Goal: Transaction & Acquisition: Purchase product/service

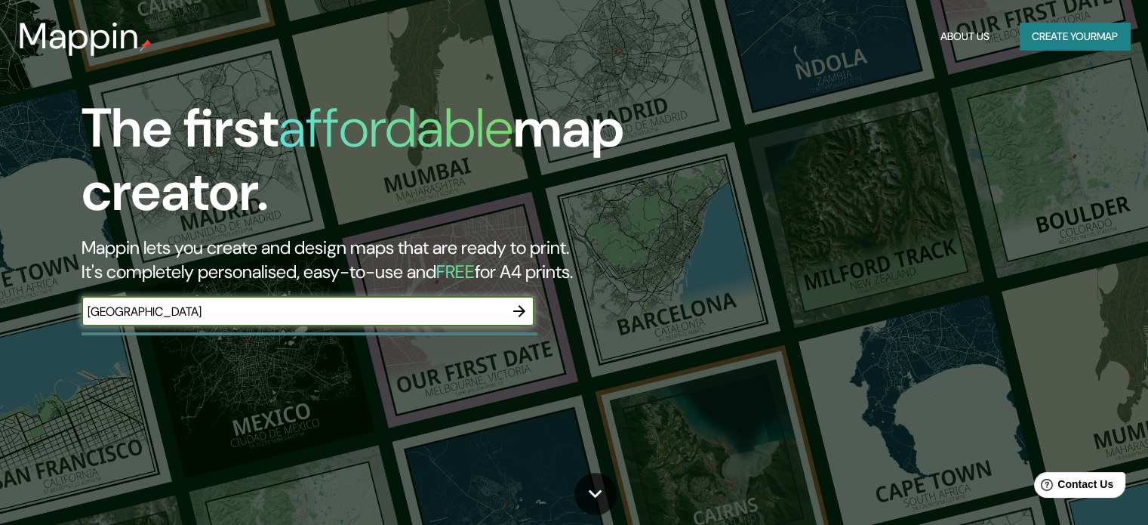
type input "[GEOGRAPHIC_DATA]"
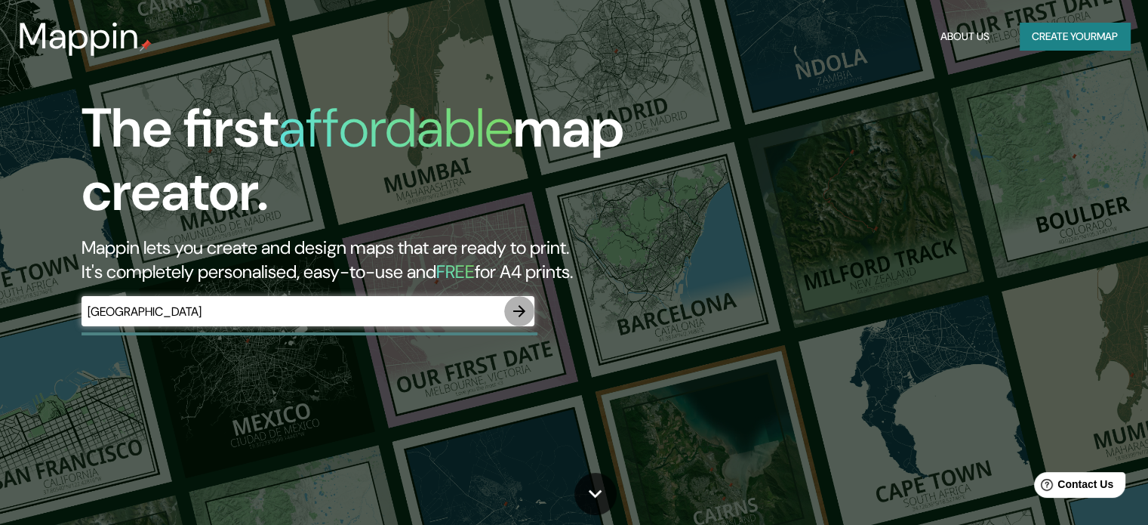
click at [518, 301] on button "button" at bounding box center [519, 311] width 30 height 30
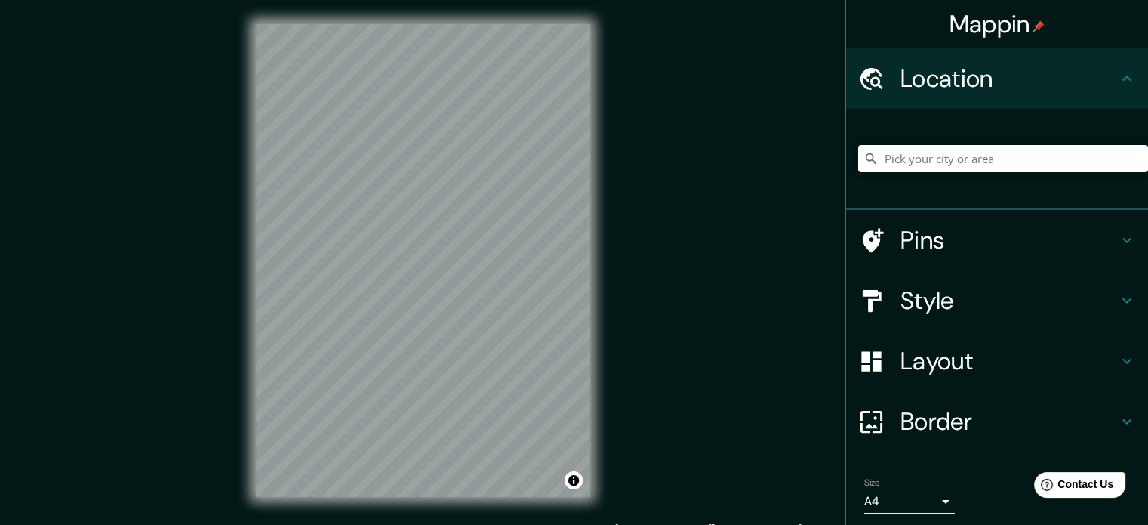
click at [719, 318] on div "Mappin Location Pins Style Layout Border Choose a border. Hint : you can make l…" at bounding box center [574, 272] width 1148 height 545
click at [677, 219] on div "Mappin Location Pins Style Layout Border Choose a border. Hint : you can make l…" at bounding box center [574, 272] width 1148 height 545
click at [601, 223] on div "© Mapbox © OpenStreetMap Improve this map" at bounding box center [423, 260] width 383 height 521
click at [396, 0] on html "Mappin Location Pins Style Layout Border Choose a border. Hint : you can make l…" at bounding box center [574, 262] width 1148 height 525
click at [167, 100] on div "Mappin Location Pins Style Layout Border Choose a border. Hint : you can make l…" at bounding box center [574, 272] width 1148 height 545
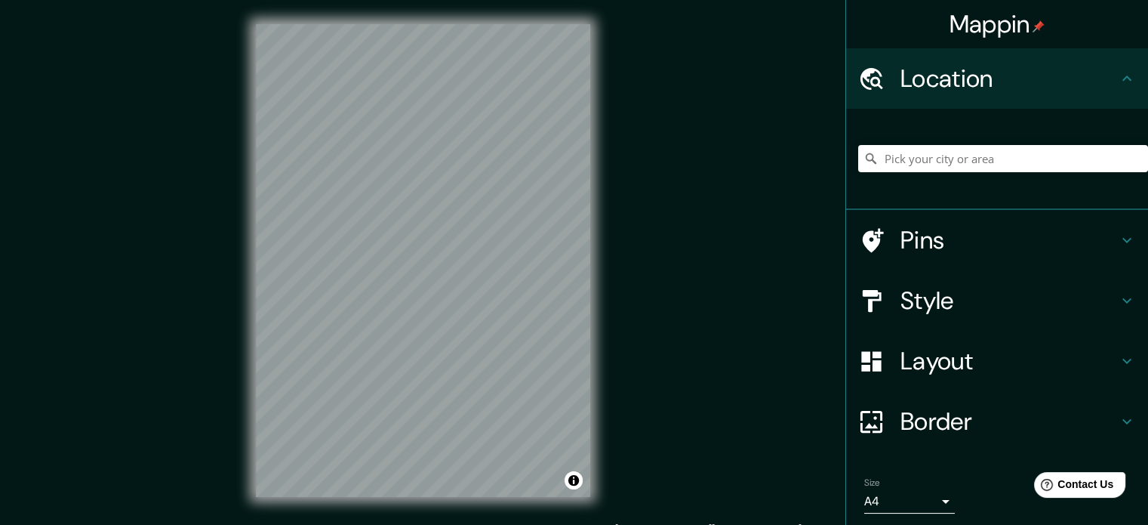
click at [160, 99] on div "Mappin Location Pins Style Layout Border Choose a border. Hint : you can make l…" at bounding box center [574, 272] width 1148 height 545
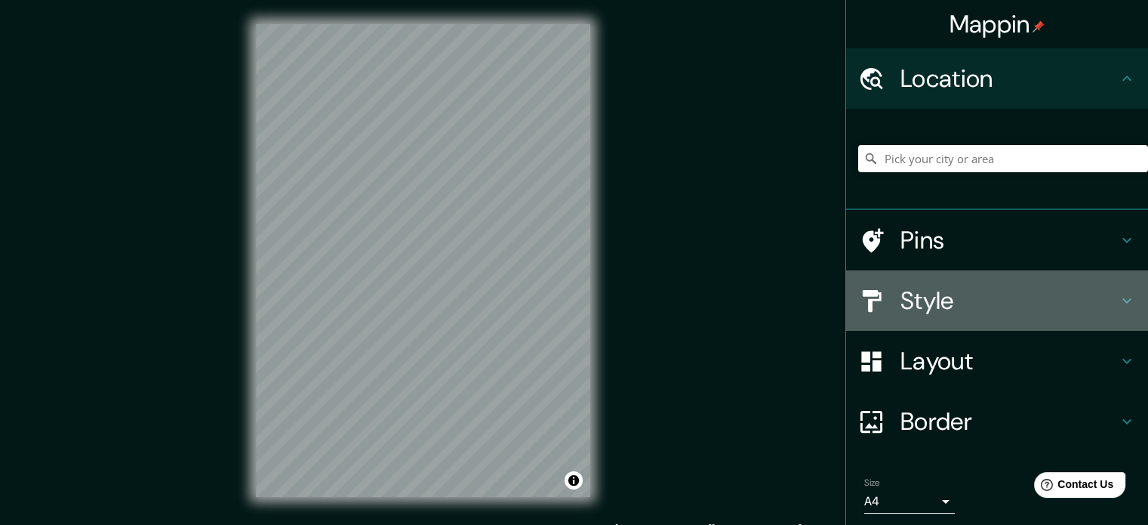
click at [973, 298] on h4 "Style" at bounding box center [1009, 300] width 217 height 30
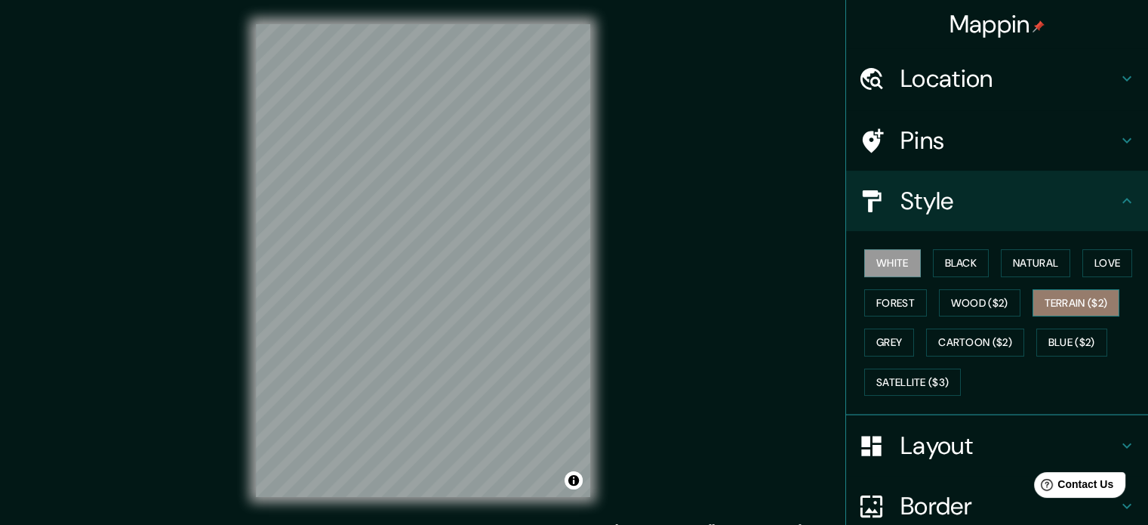
click at [1056, 304] on button "Terrain ($2)" at bounding box center [1077, 303] width 88 height 28
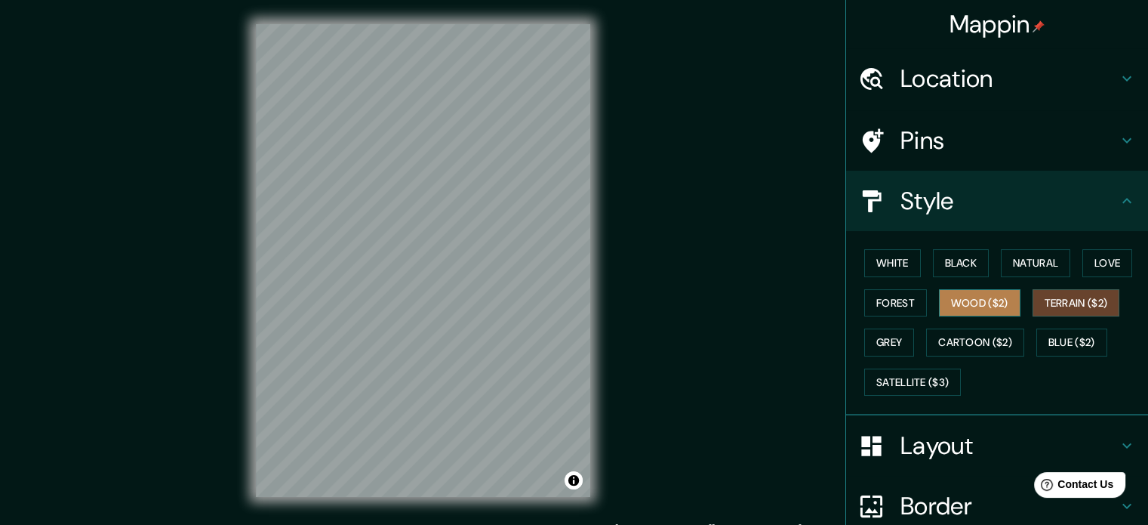
click at [981, 306] on button "Wood ($2)" at bounding box center [980, 303] width 82 height 28
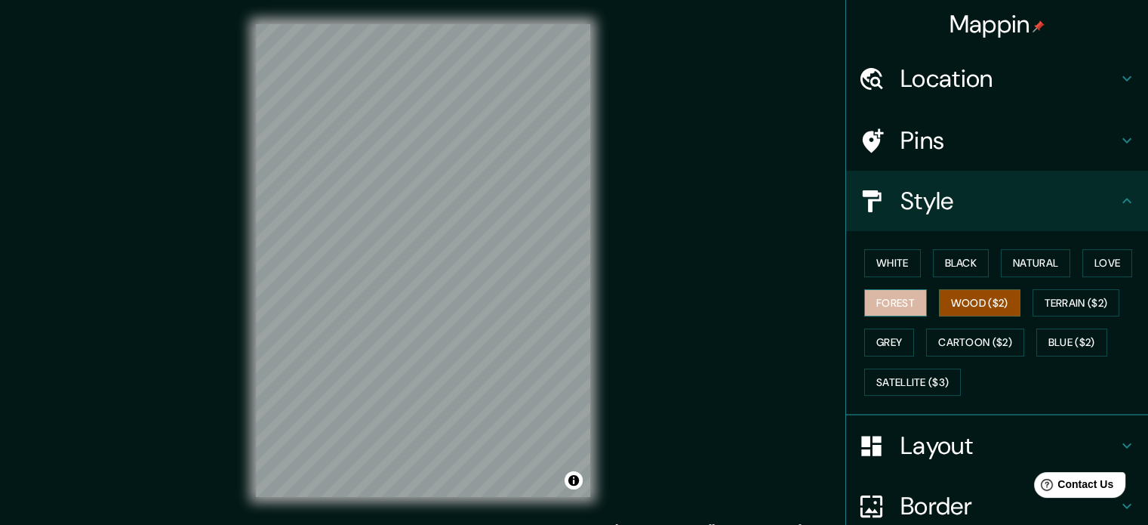
click at [899, 304] on button "Forest" at bounding box center [896, 303] width 63 height 28
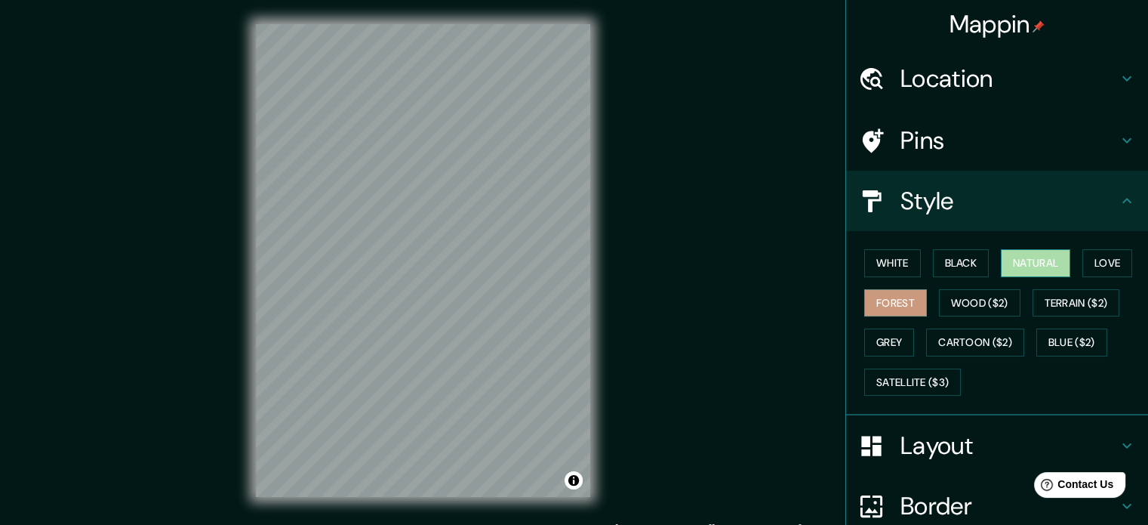
click at [1013, 257] on button "Natural" at bounding box center [1035, 263] width 69 height 28
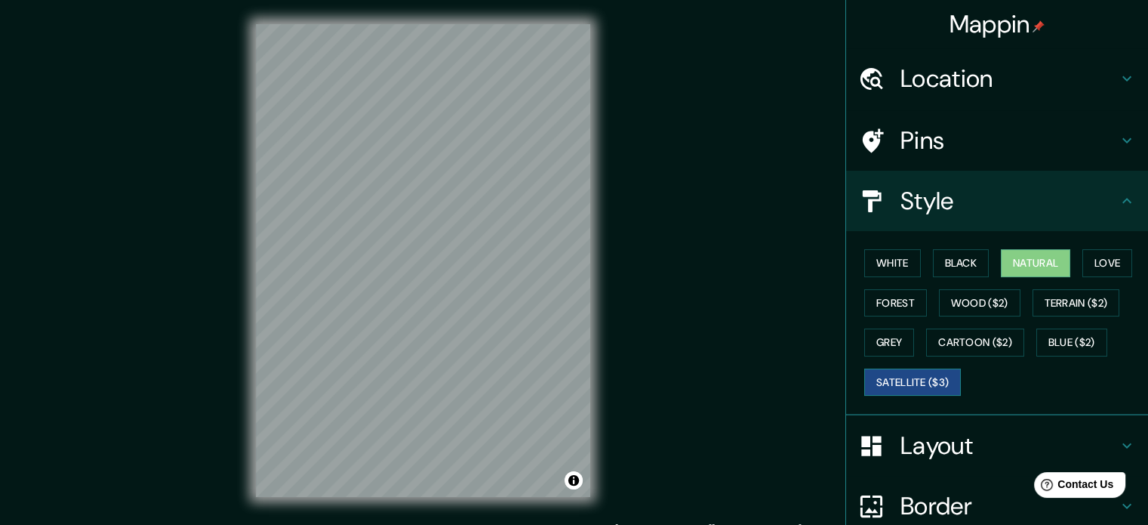
scroll to position [42, 0]
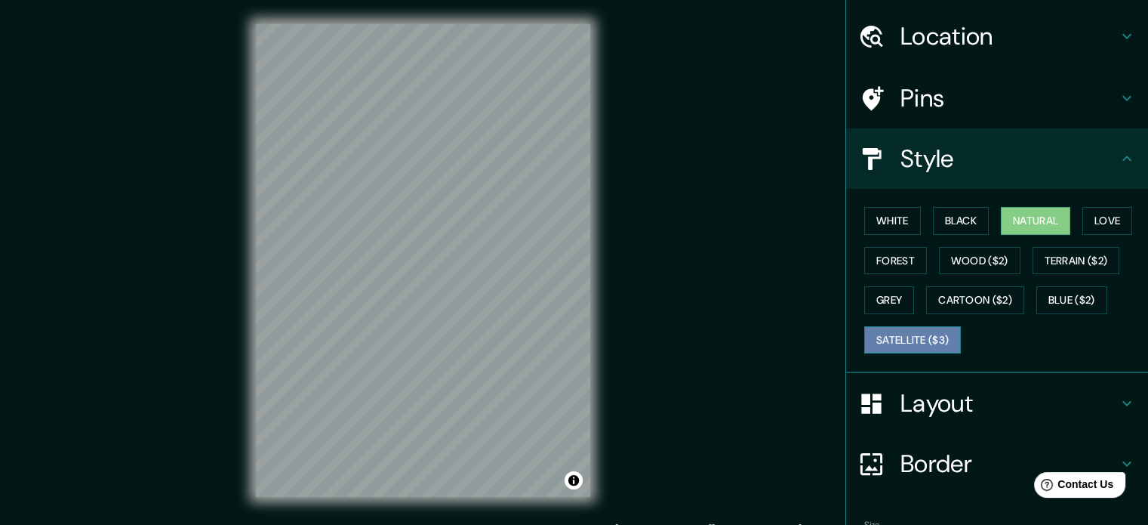
click at [928, 341] on button "Satellite ($3)" at bounding box center [913, 340] width 97 height 28
click at [931, 390] on h4 "Layout" at bounding box center [1009, 403] width 217 height 30
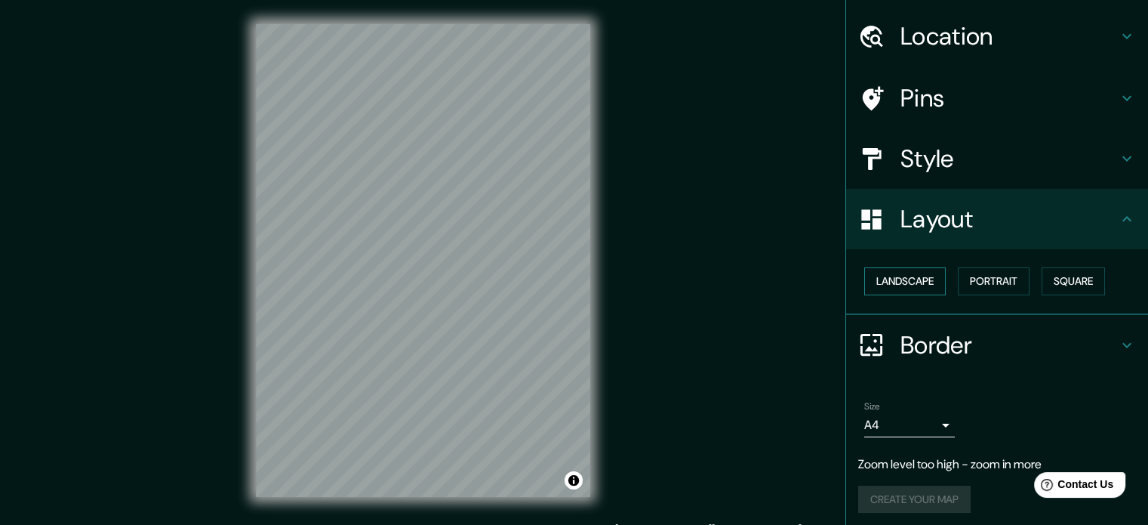
click at [915, 273] on button "Landscape" at bounding box center [906, 281] width 82 height 28
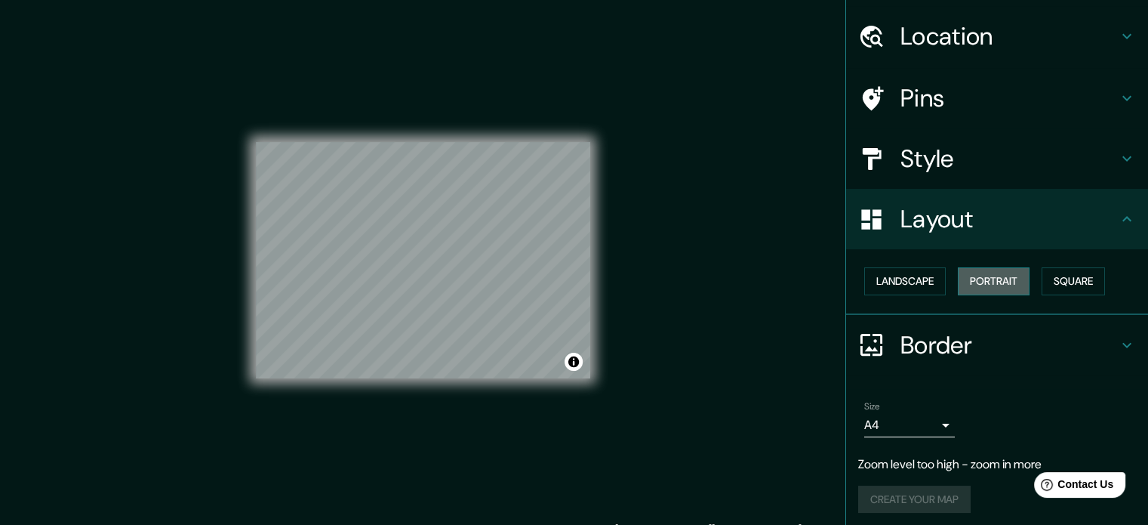
click at [980, 278] on button "Portrait" at bounding box center [994, 281] width 72 height 28
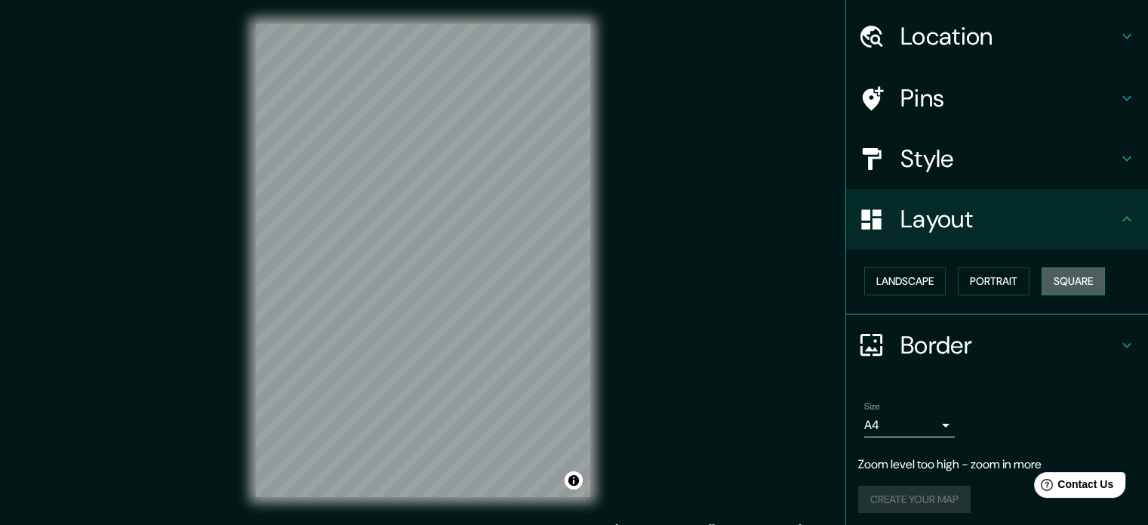
click at [1071, 283] on button "Square" at bounding box center [1073, 281] width 63 height 28
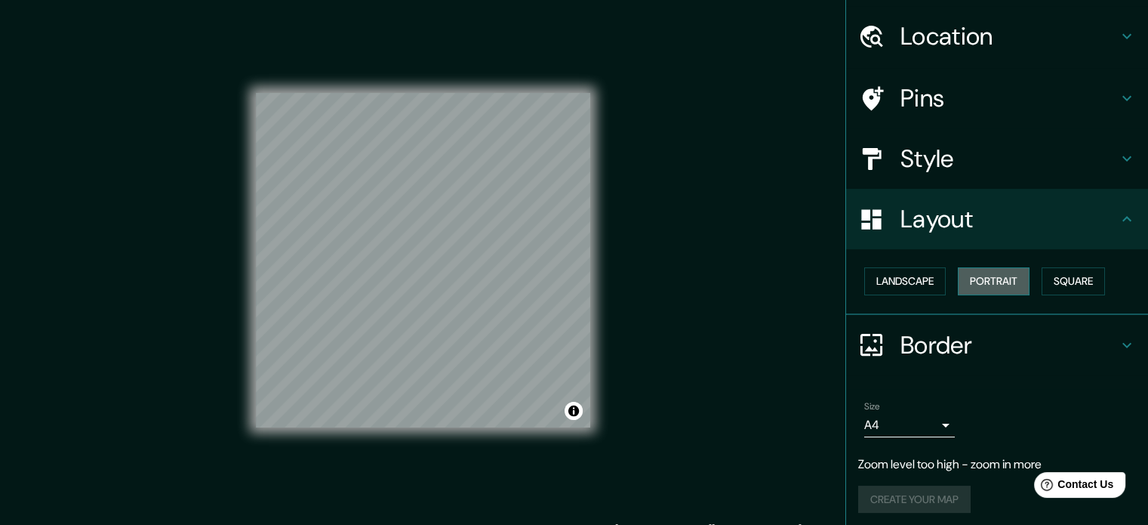
click at [1021, 280] on button "Portrait" at bounding box center [994, 281] width 72 height 28
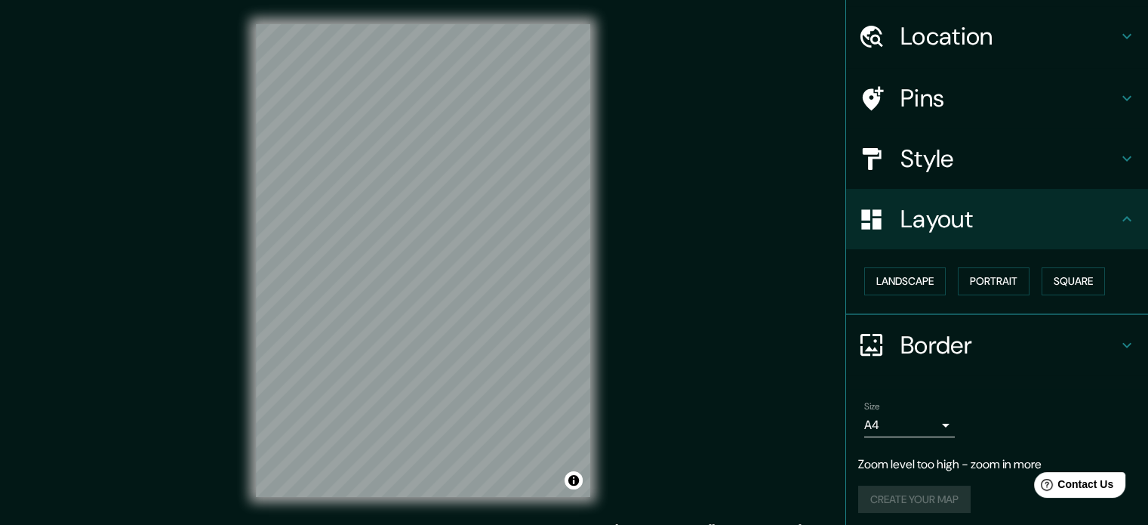
scroll to position [47, 0]
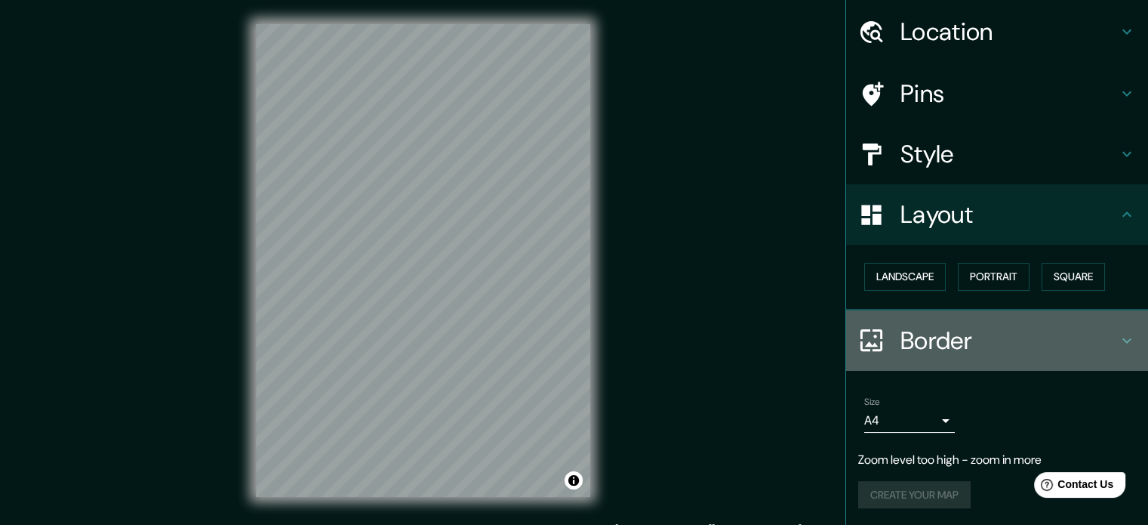
click at [932, 357] on div "Border" at bounding box center [997, 340] width 302 height 60
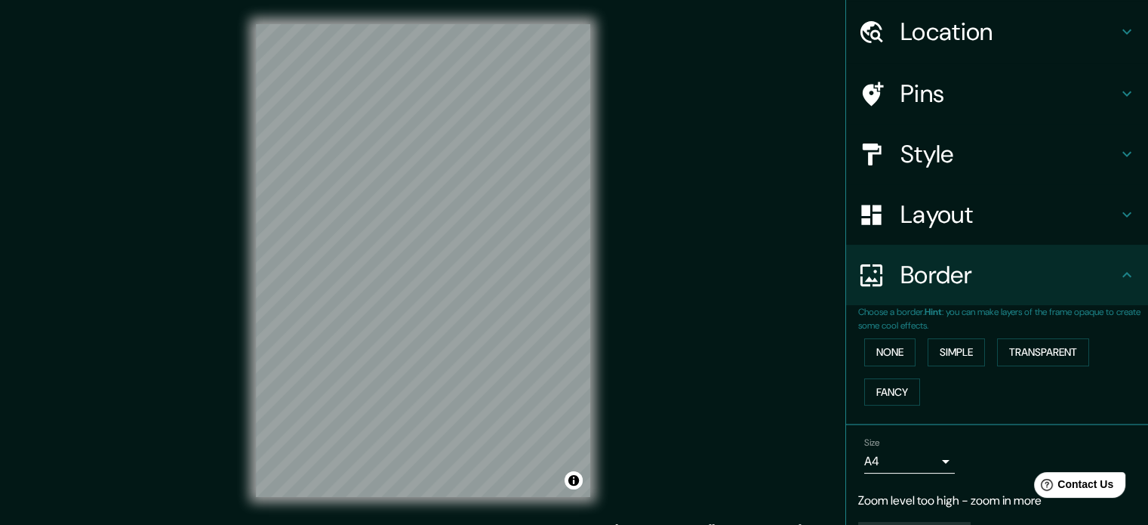
scroll to position [88, 0]
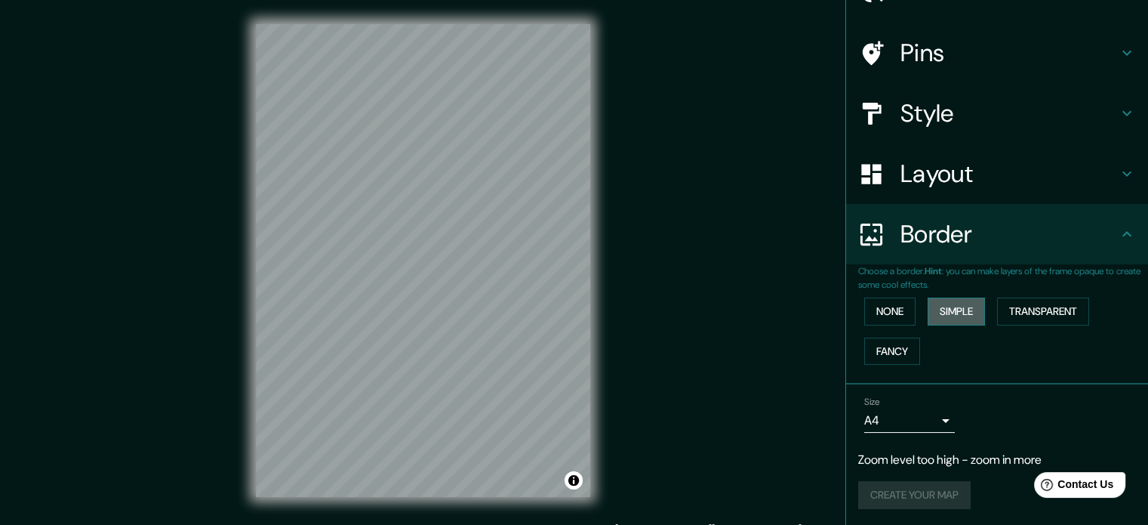
click at [951, 319] on button "Simple" at bounding box center [956, 311] width 57 height 28
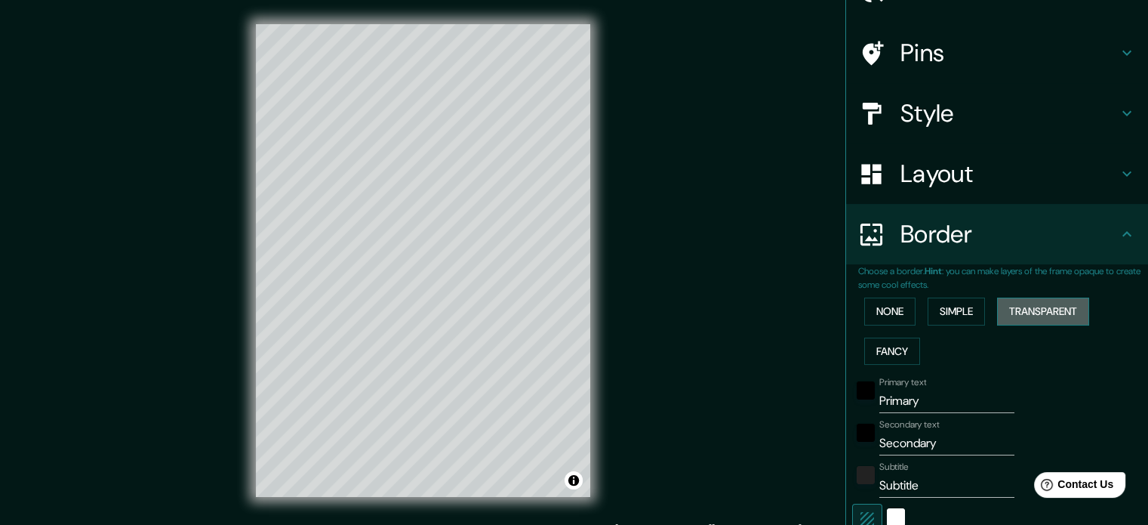
click at [1048, 310] on button "Transparent" at bounding box center [1043, 311] width 92 height 28
click at [892, 301] on button "None" at bounding box center [890, 311] width 51 height 28
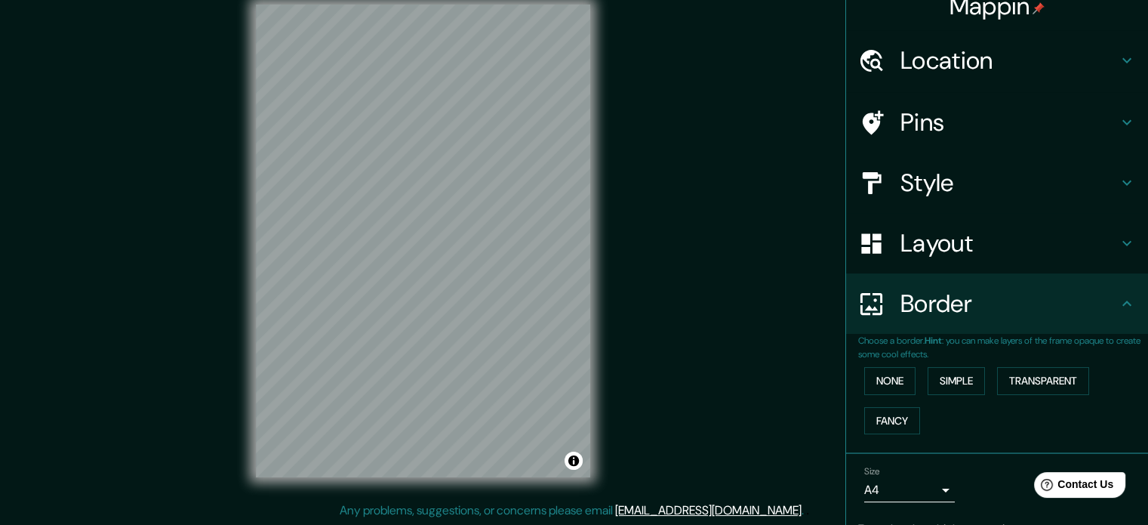
scroll to position [0, 0]
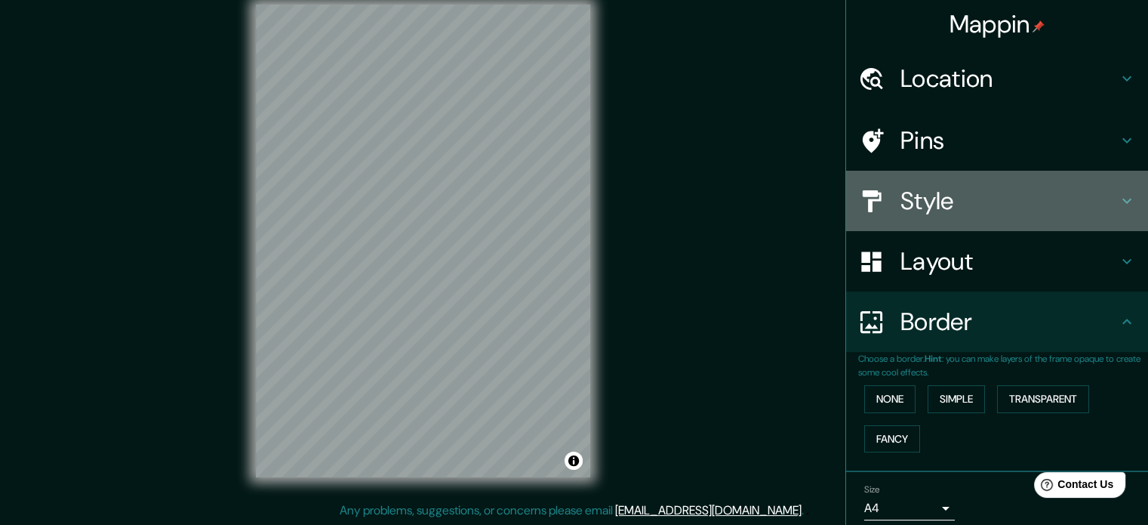
click at [941, 208] on h4 "Style" at bounding box center [1009, 201] width 217 height 30
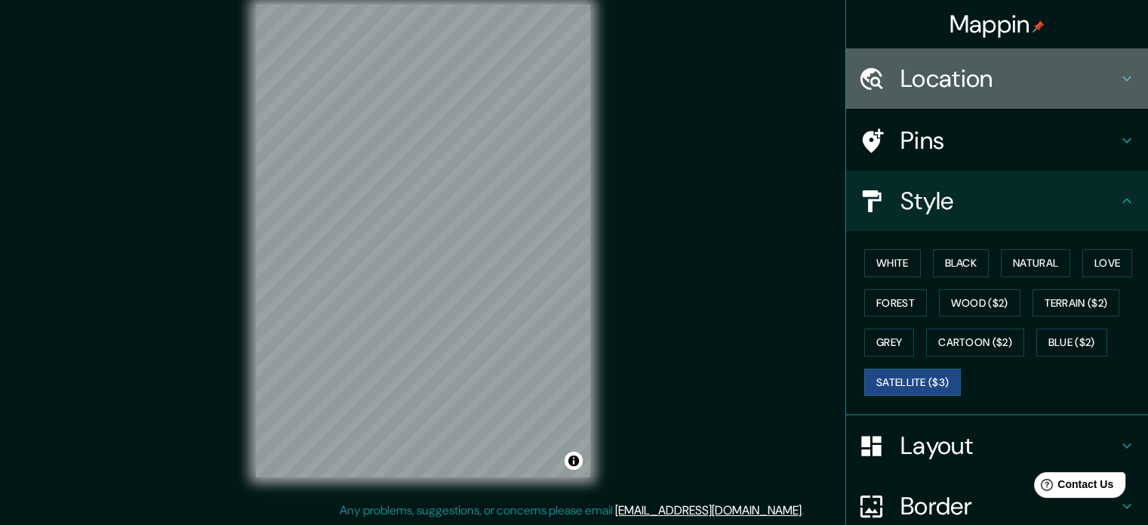
click at [932, 95] on div "Location" at bounding box center [997, 78] width 302 height 60
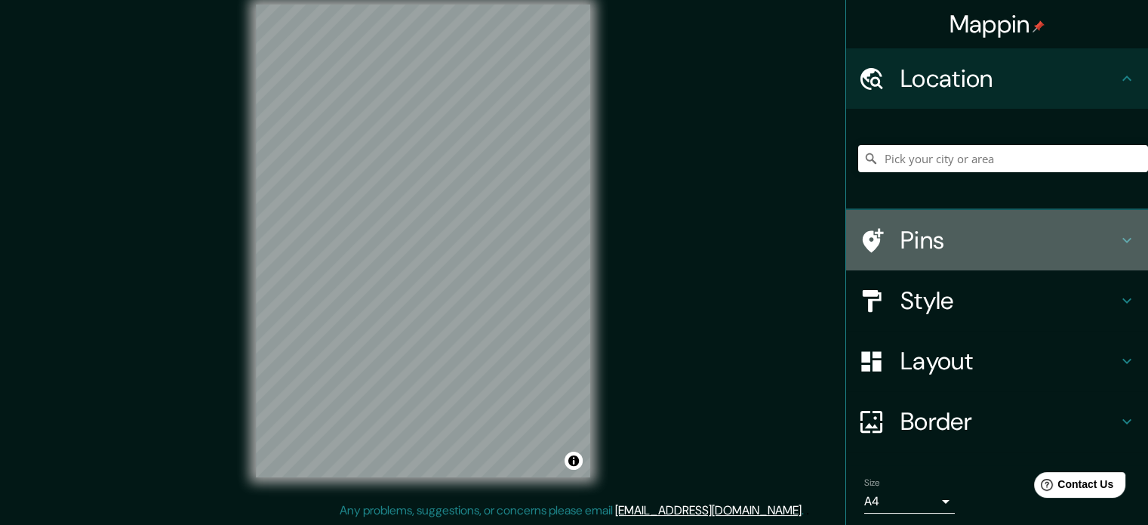
click at [921, 227] on h4 "Pins" at bounding box center [1009, 240] width 217 height 30
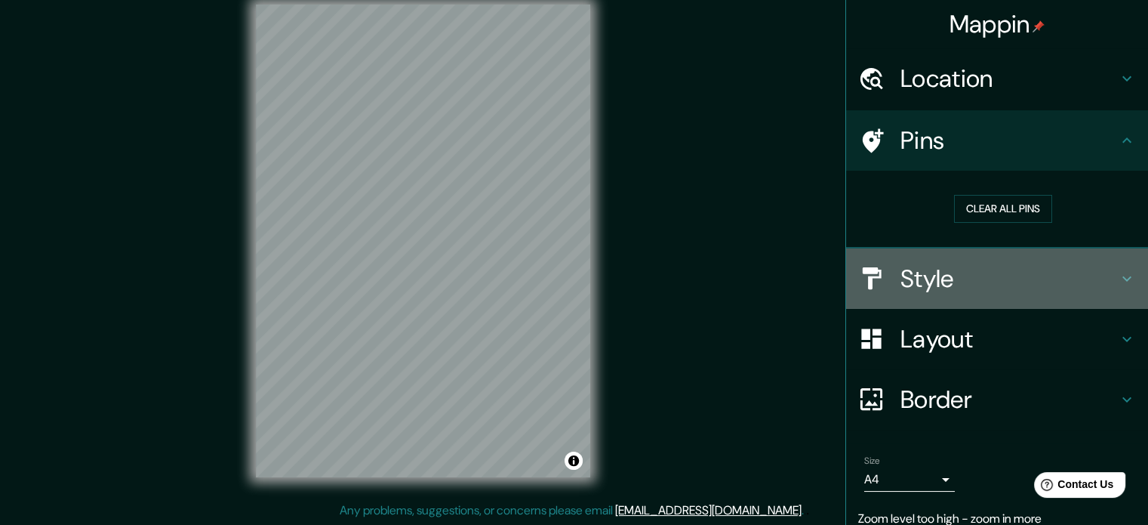
click at [932, 273] on h4 "Style" at bounding box center [1009, 279] width 217 height 30
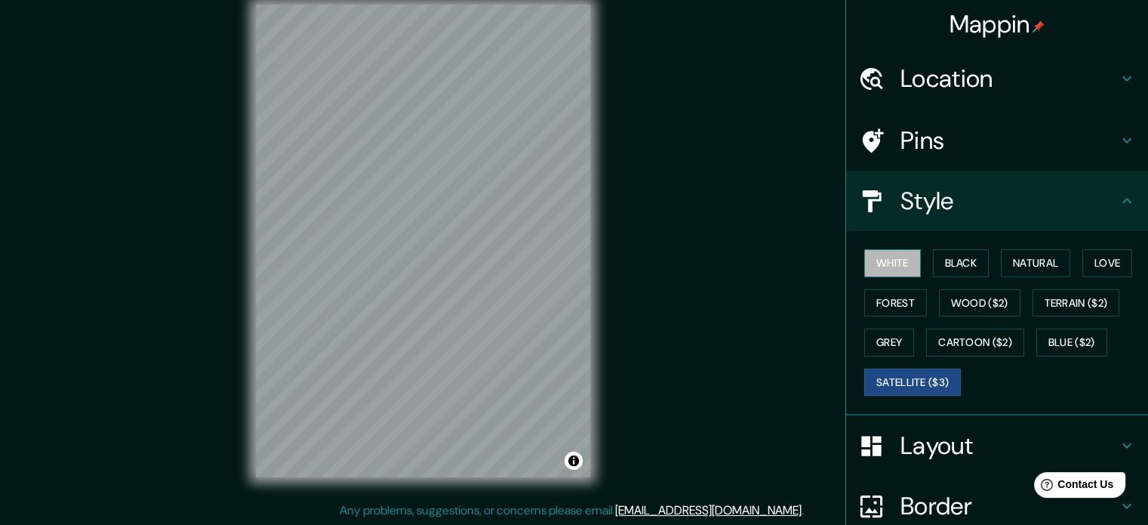
click at [905, 271] on button "White" at bounding box center [893, 263] width 57 height 28
click at [925, 382] on button "Satellite ($3)" at bounding box center [913, 382] width 97 height 28
click at [1043, 338] on button "Blue ($2)" at bounding box center [1072, 342] width 71 height 28
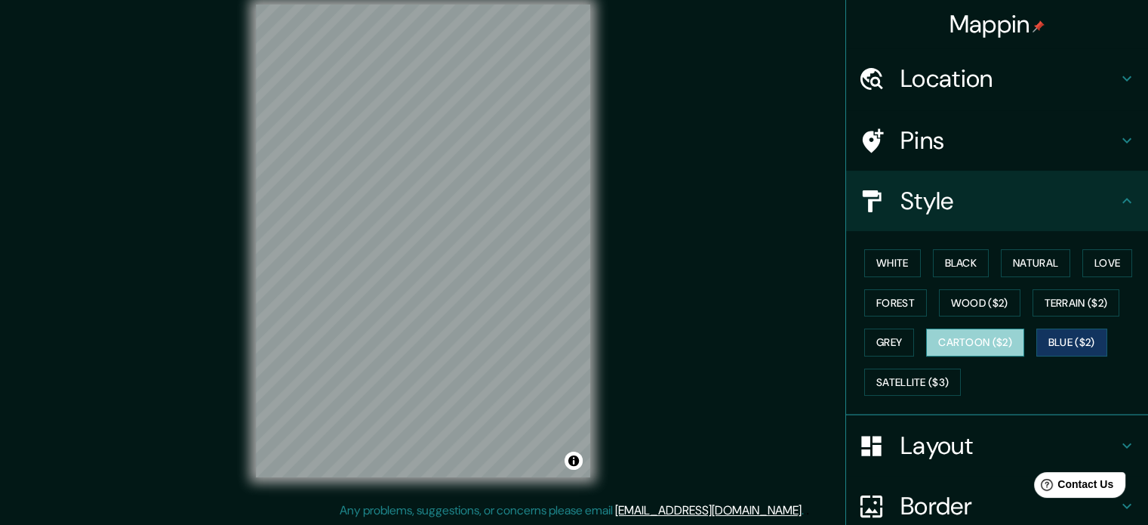
click at [995, 342] on button "Cartoon ($2)" at bounding box center [975, 342] width 98 height 28
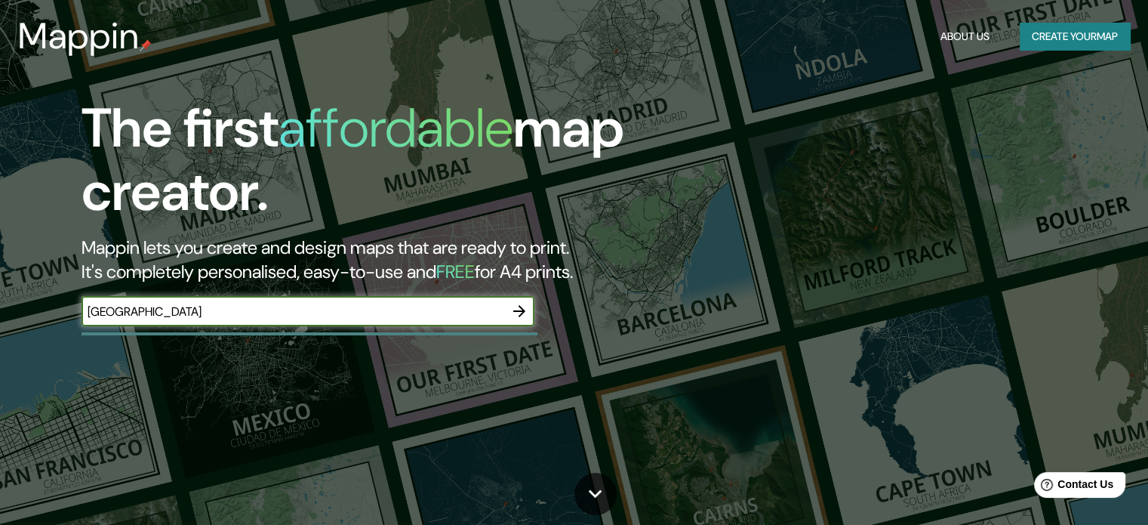
type input "[GEOGRAPHIC_DATA]"
